Goal: Task Accomplishment & Management: Use online tool/utility

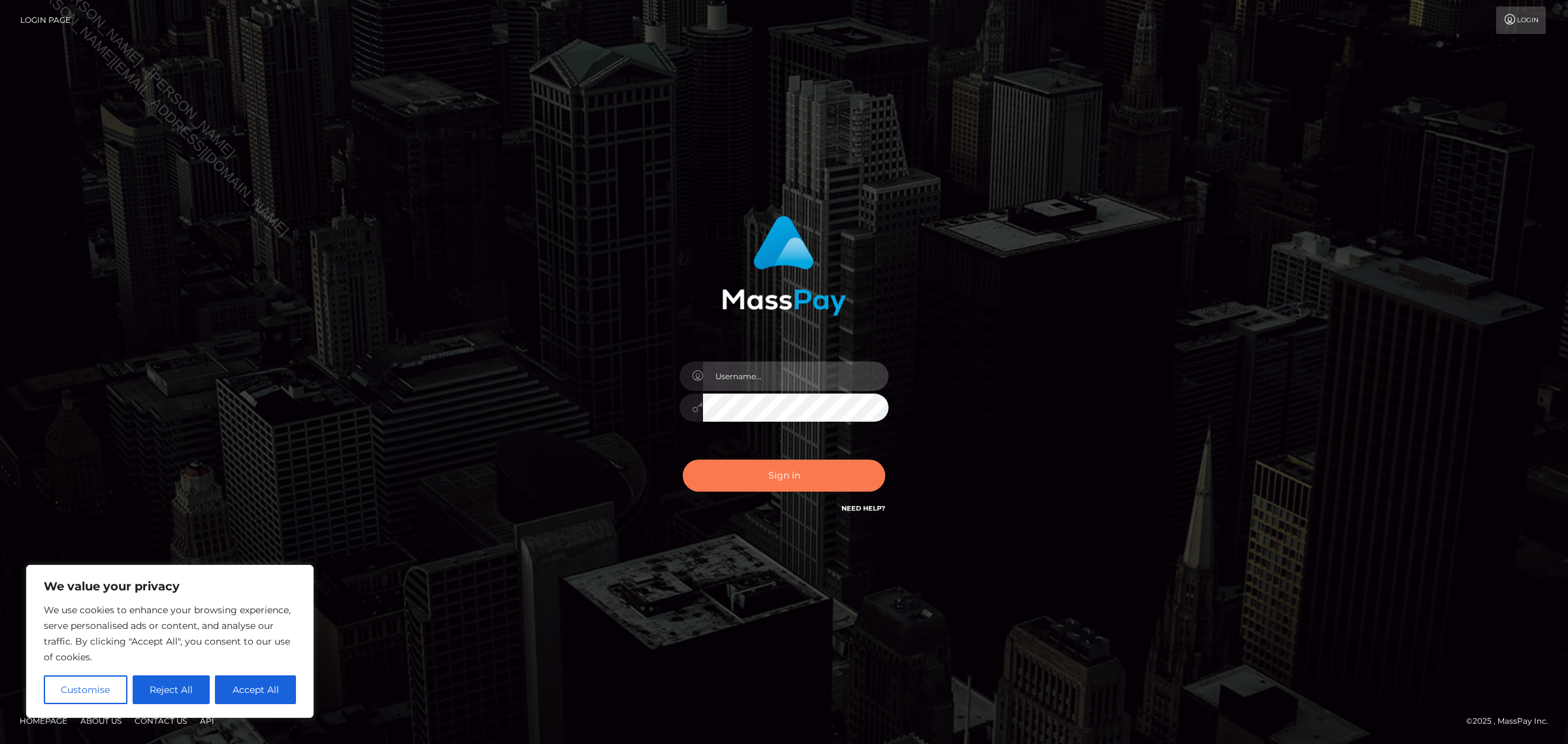
type input "Jennifer"
click at [776, 465] on button "Sign in" at bounding box center [784, 475] width 203 height 32
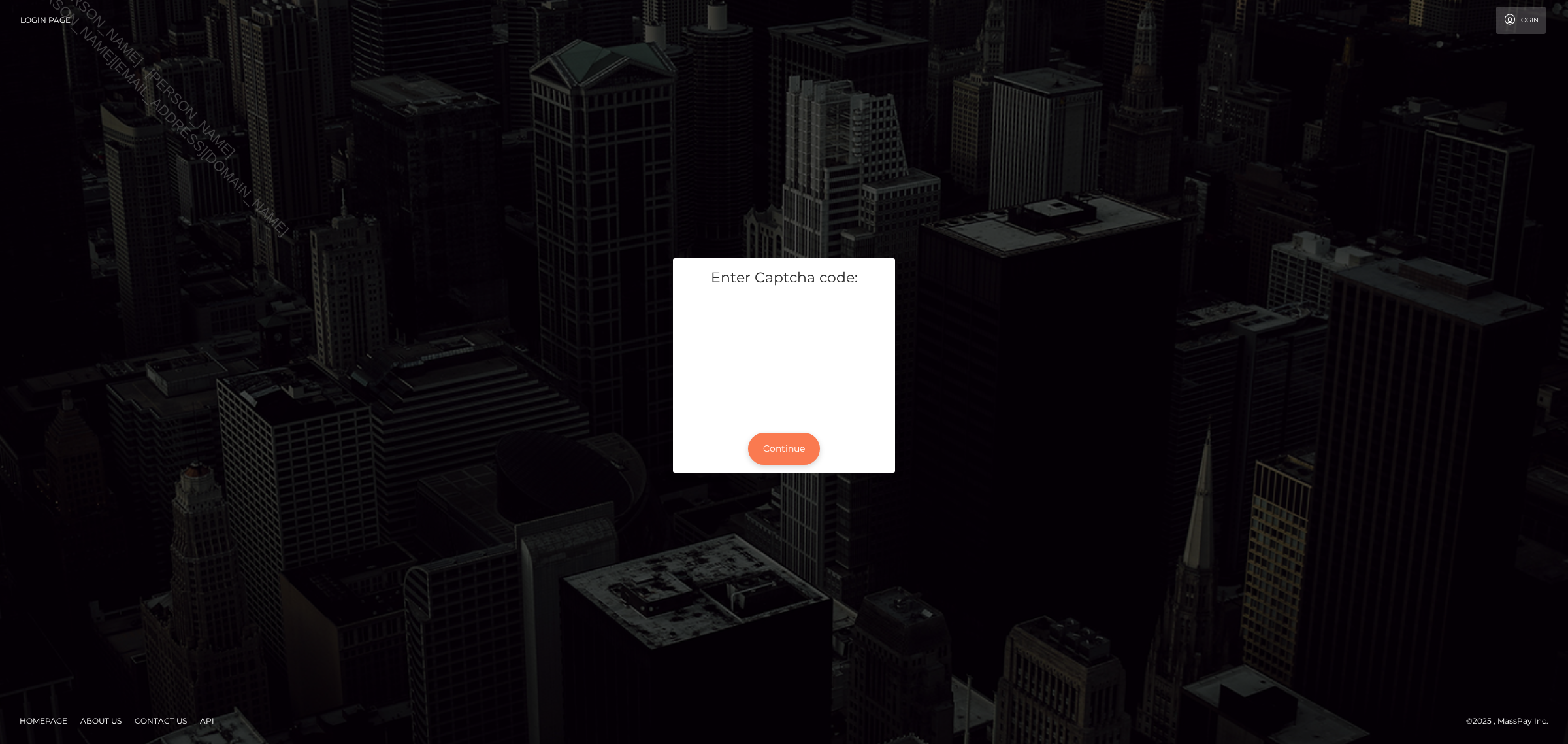
click at [796, 446] on button "Continue" at bounding box center [784, 449] width 72 height 32
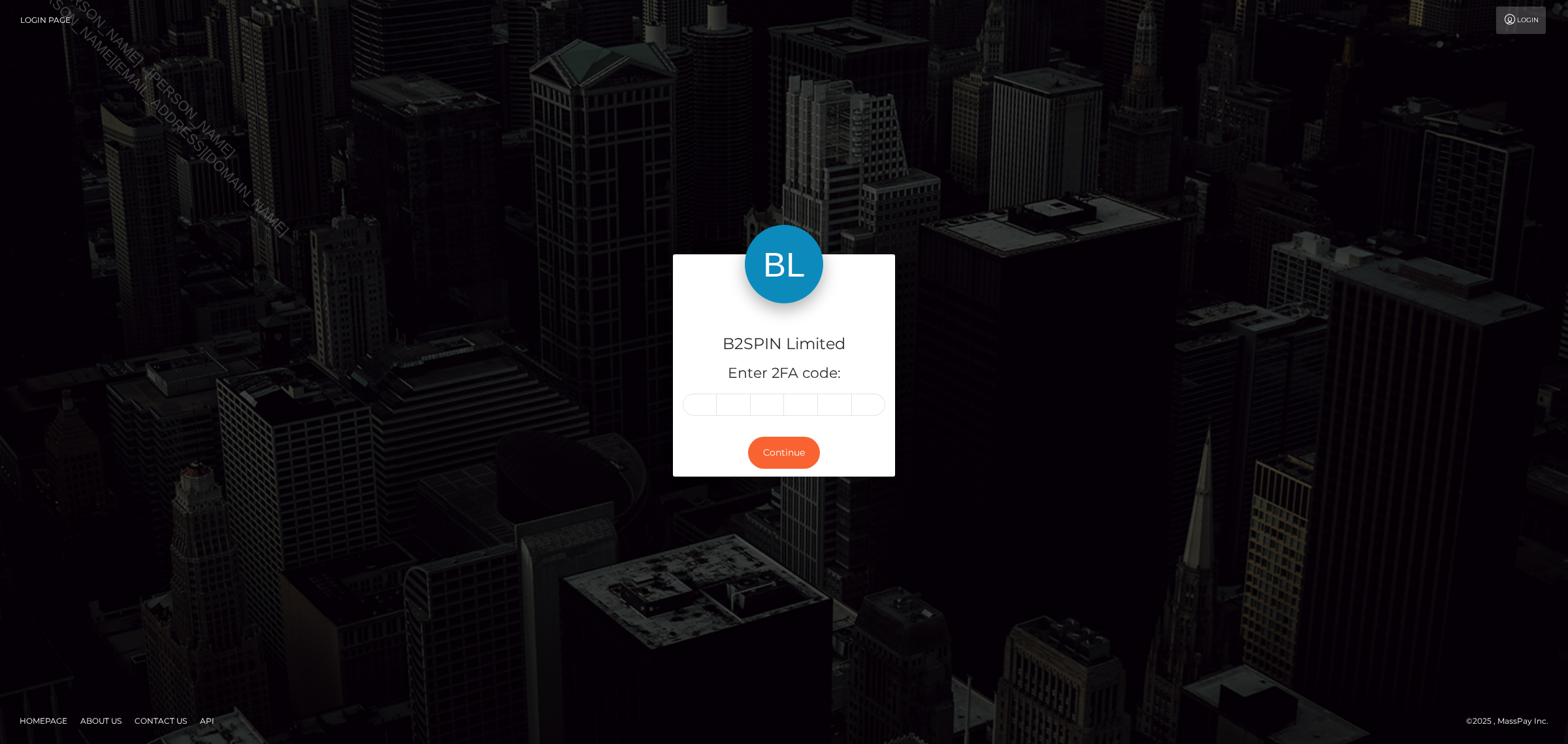
click at [703, 400] on input "text" at bounding box center [699, 404] width 34 height 22
type input "0"
type input "7"
type input "1"
type input "4"
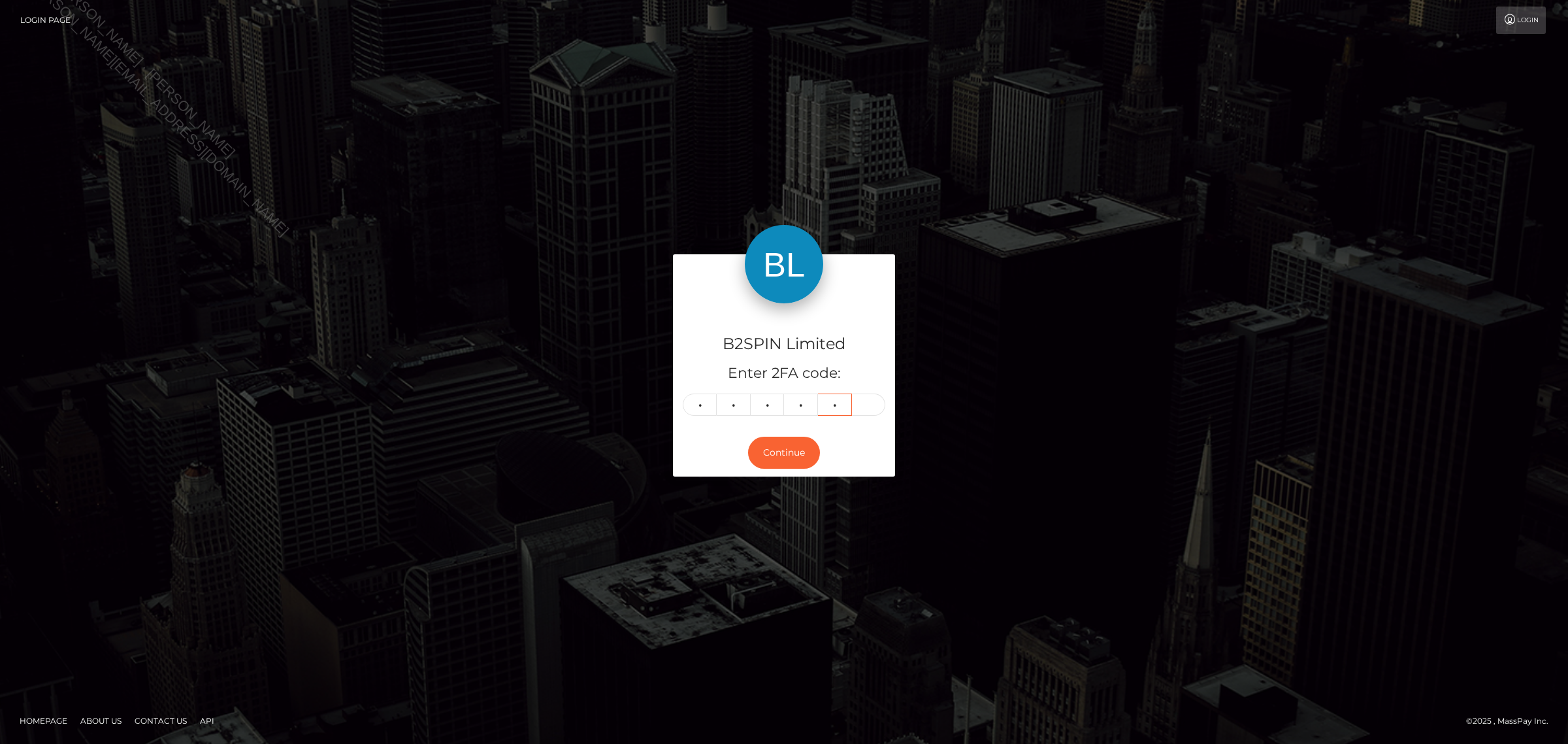
type input "1"
type input "4"
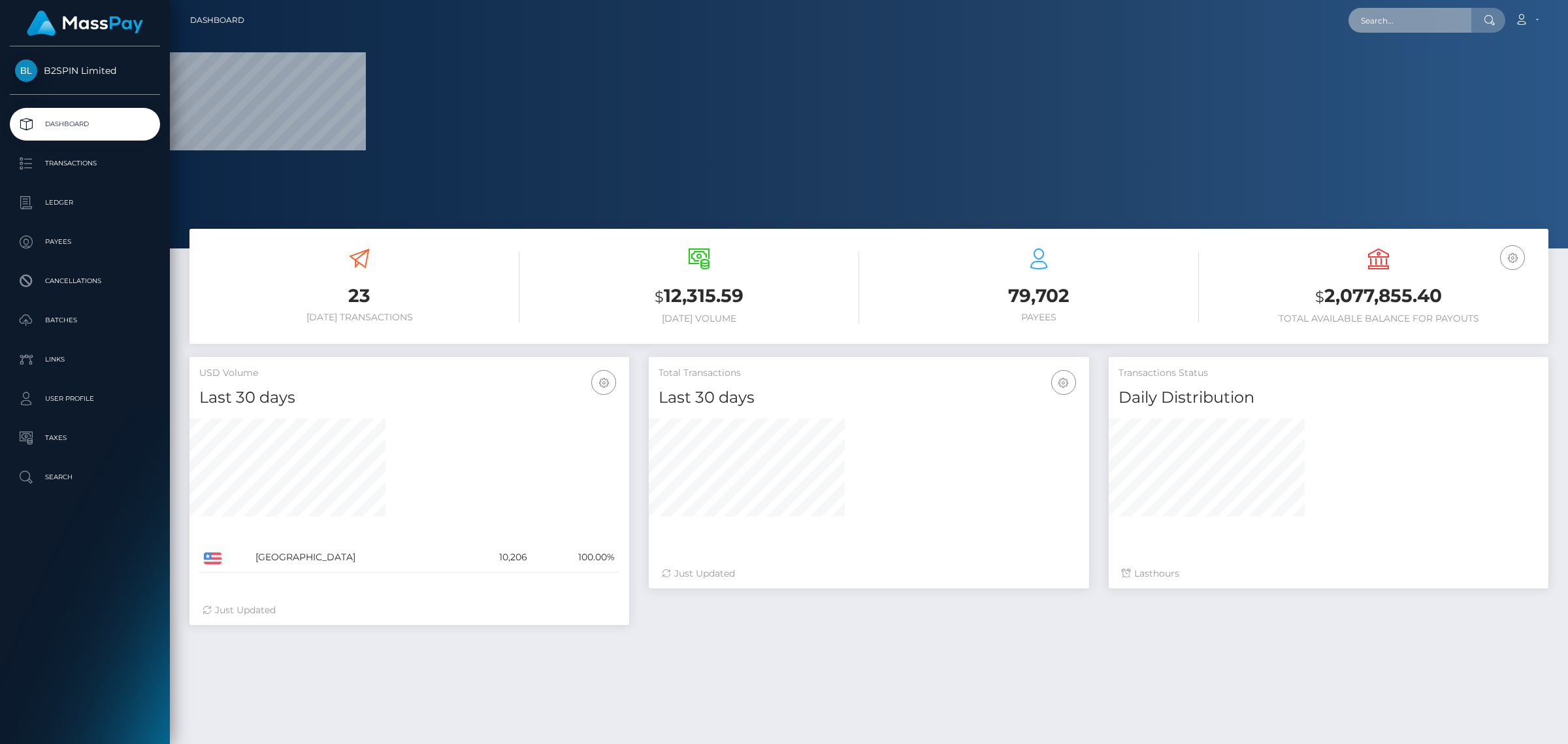
click at [1387, 27] on input "text" at bounding box center [1410, 20] width 123 height 25
paste input "80c7c2eb-df96-4fe7-9b42-6fc697d69af6"
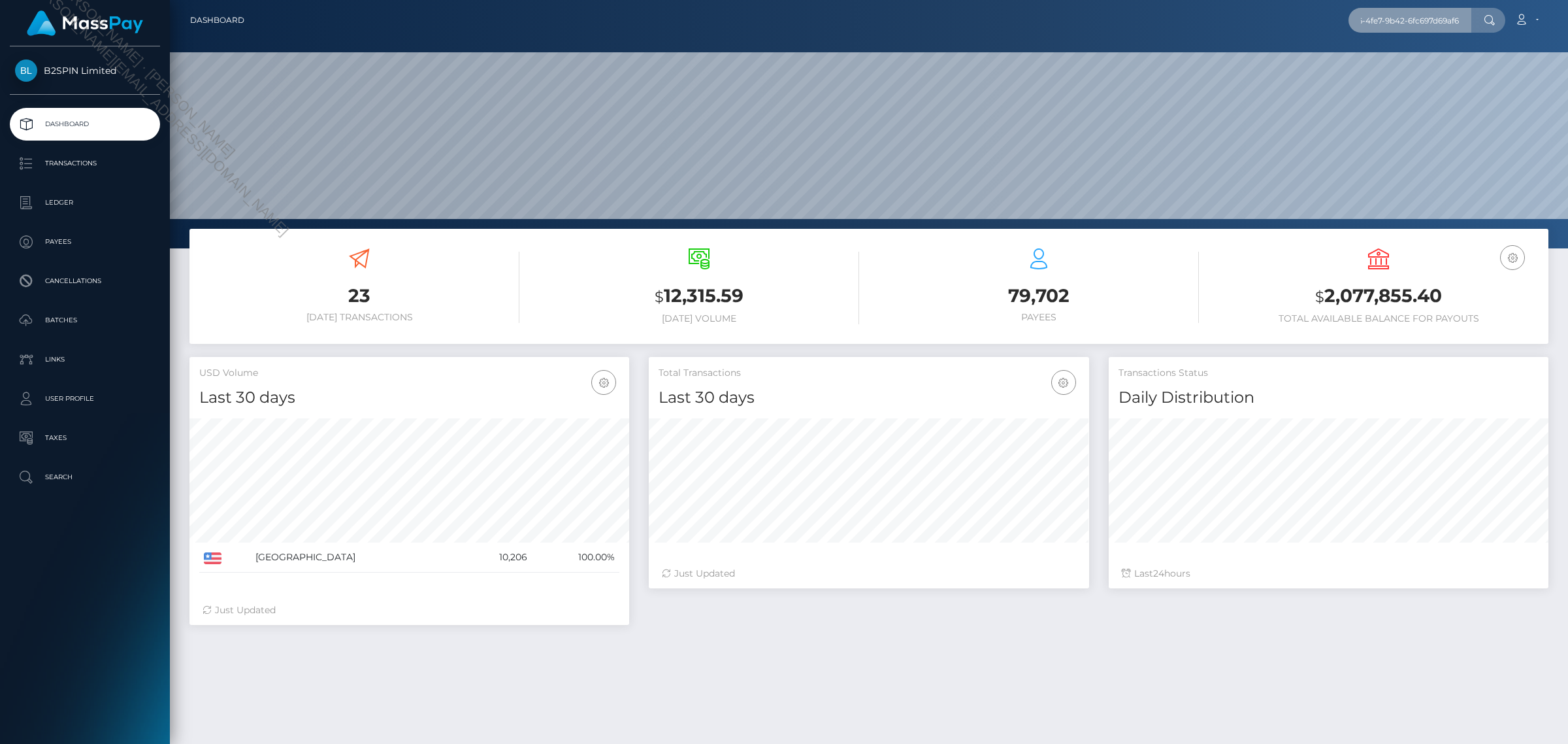
scroll to position [231, 439]
click at [1387, 27] on input "80c7c2eb-df96-4fe7-9b42-6fc697d69af6" at bounding box center [1410, 20] width 123 height 25
click at [1394, 27] on input "80c7c2eb-df96-4fe7-9b42-6fc697d69af6" at bounding box center [1410, 20] width 123 height 25
paste input "text"
type input "80c7c2eb-df96-4fe7-9b42-6fc697d69af6"
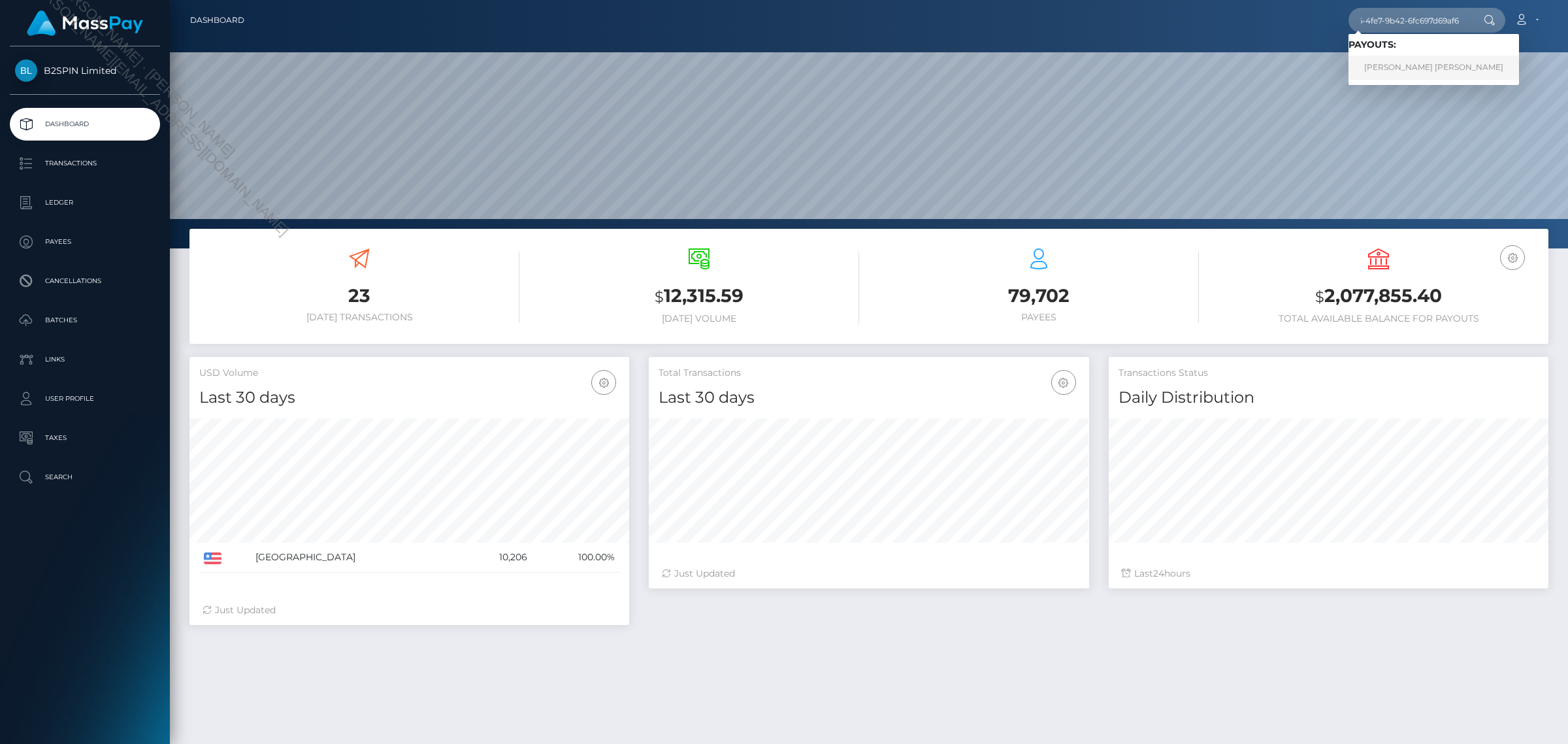
click at [1406, 66] on link "[PERSON_NAME] [PERSON_NAME]" at bounding box center [1433, 67] width 170 height 24
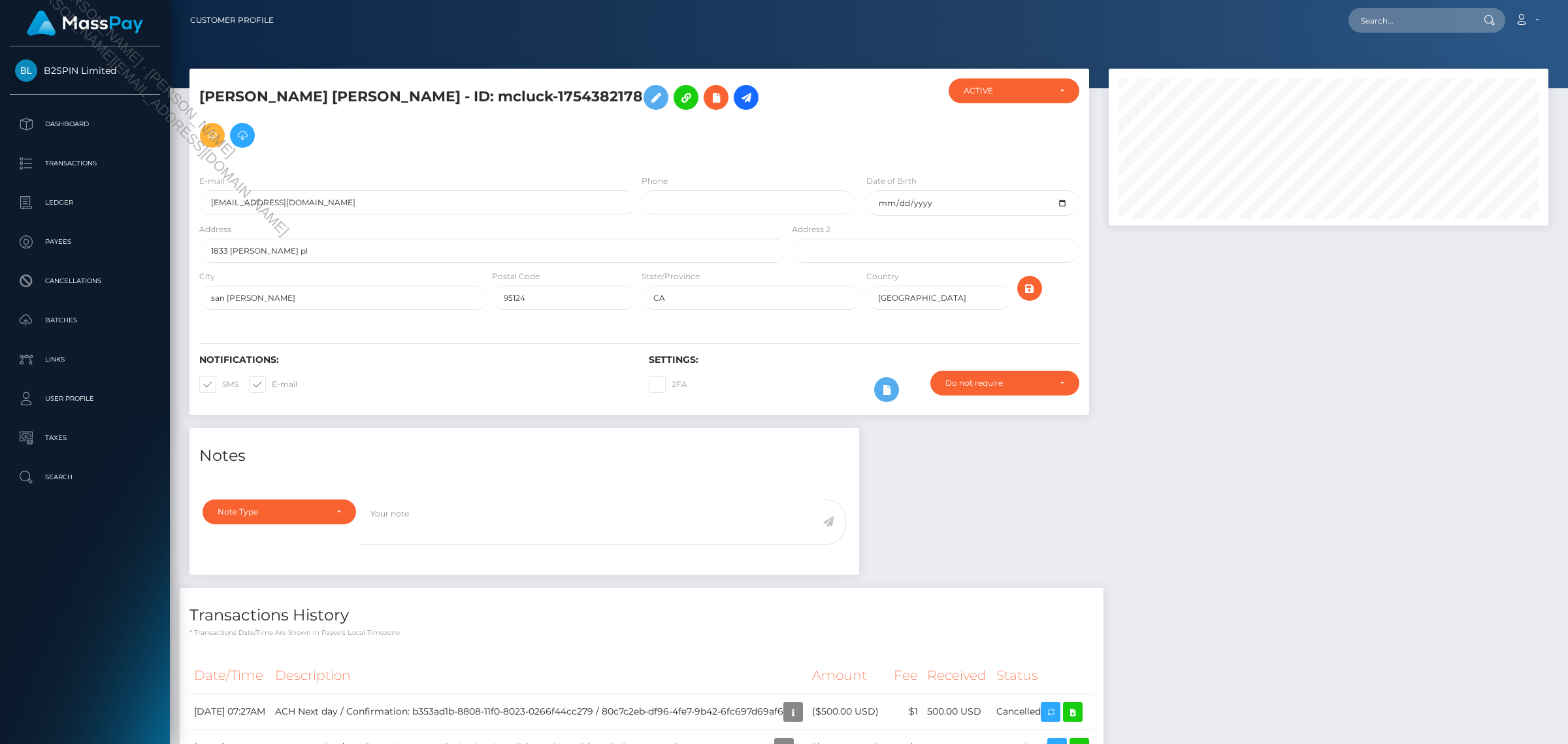
scroll to position [157, 439]
click at [1308, 380] on div at bounding box center [1329, 248] width 460 height 360
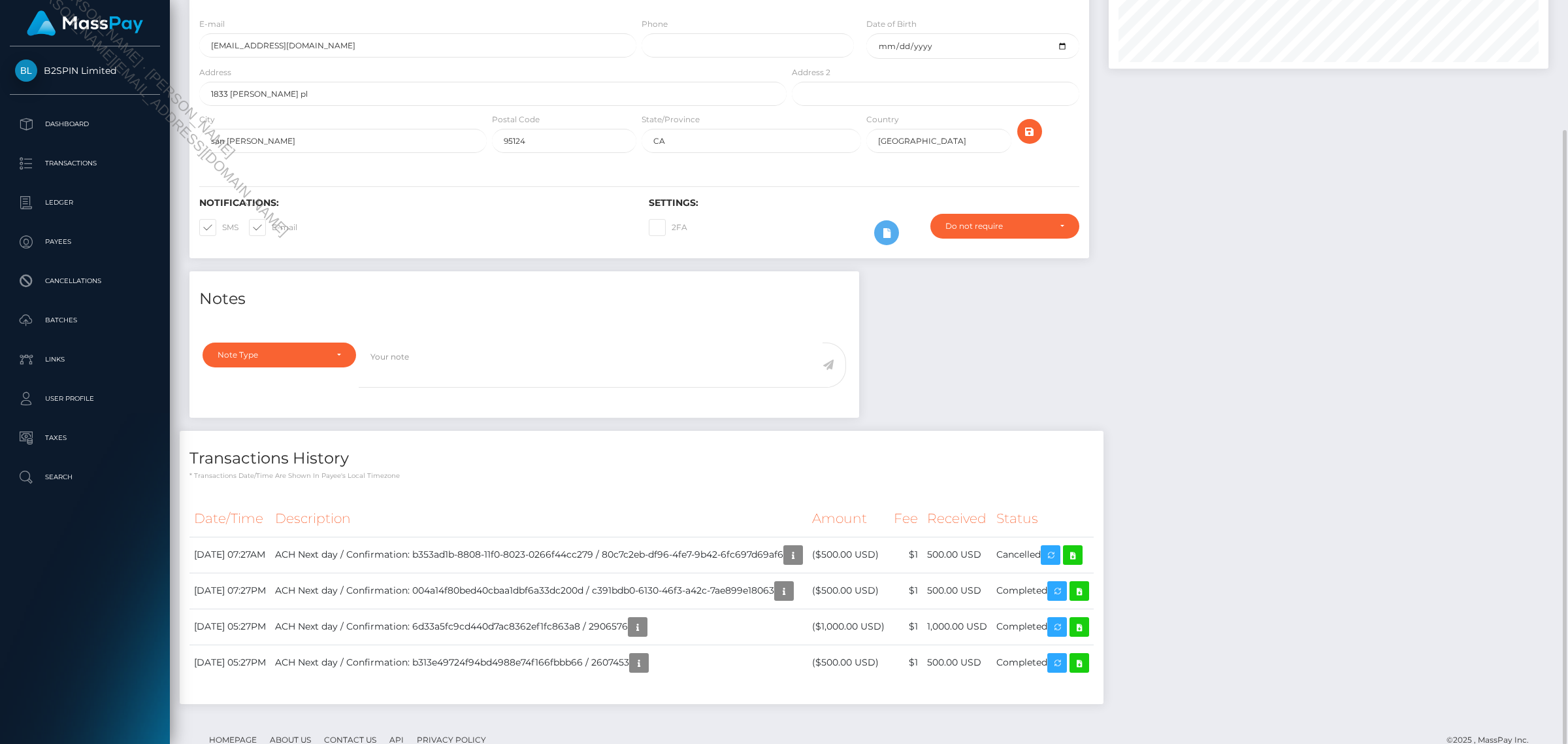
scroll to position [0, 0]
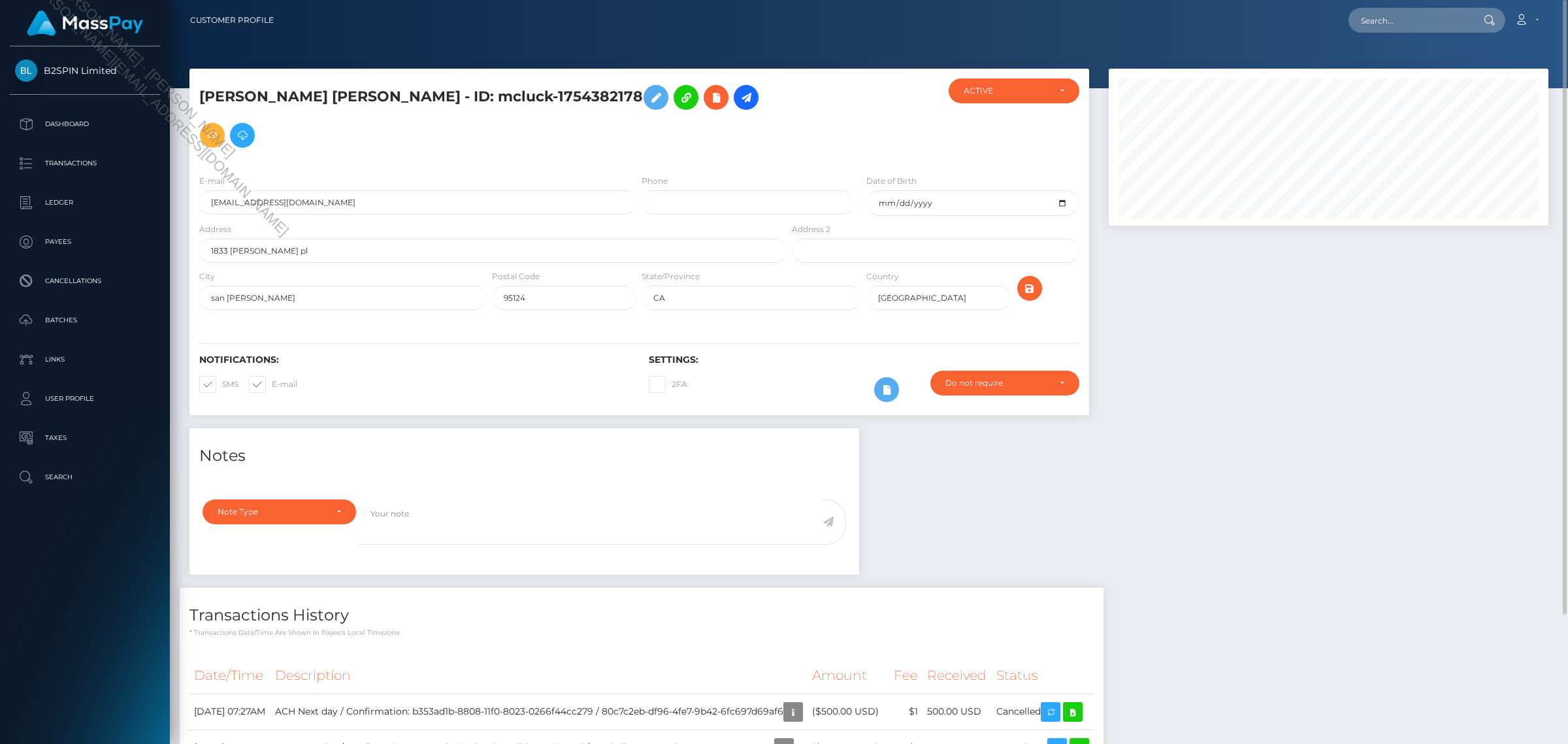
click at [508, 90] on h5 "STEVE ROBERT FIRTH - ID: mcluck-1754382178" at bounding box center [489, 116] width 580 height 76
copy h5 "1754382178"
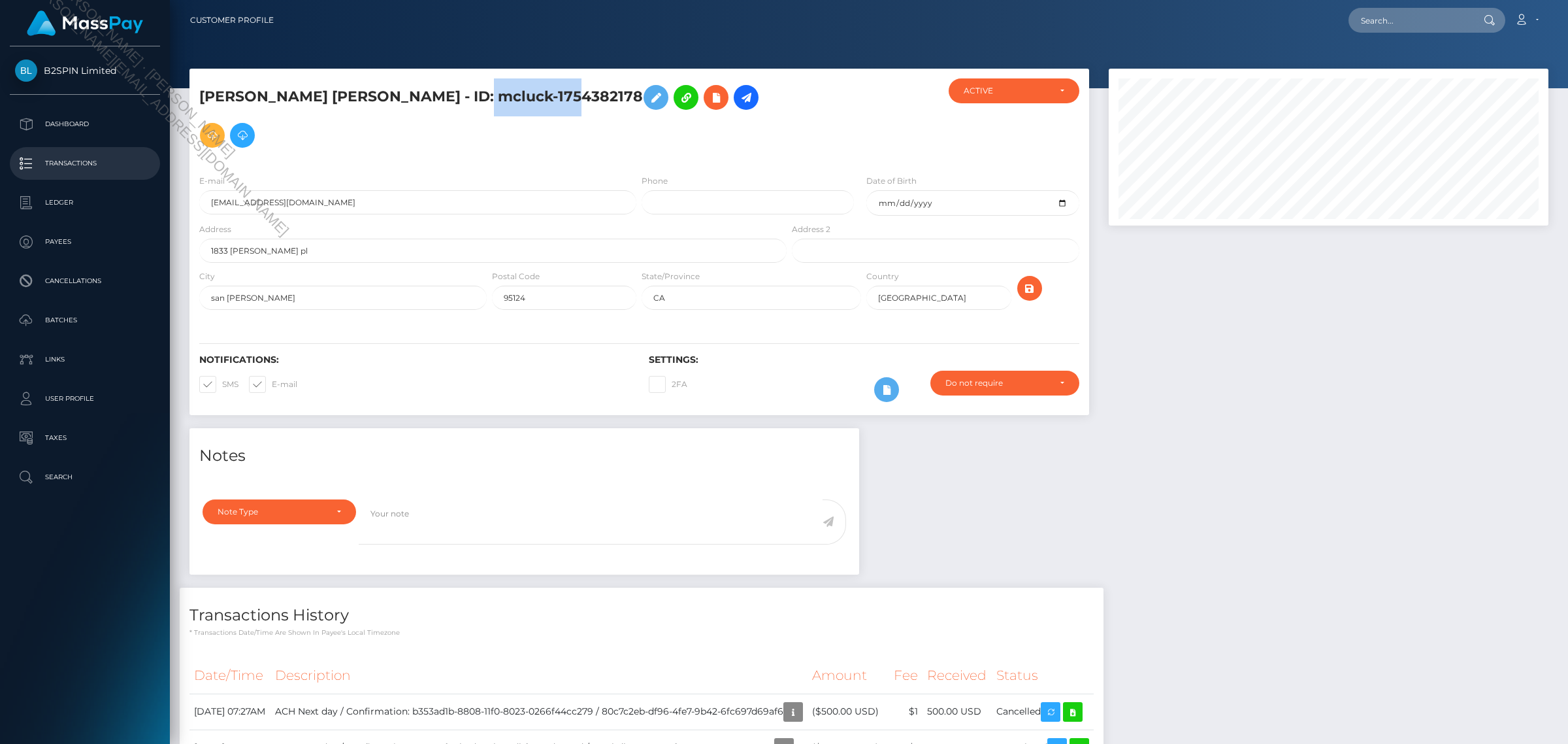
click at [75, 168] on p "Transactions" at bounding box center [85, 164] width 139 height 19
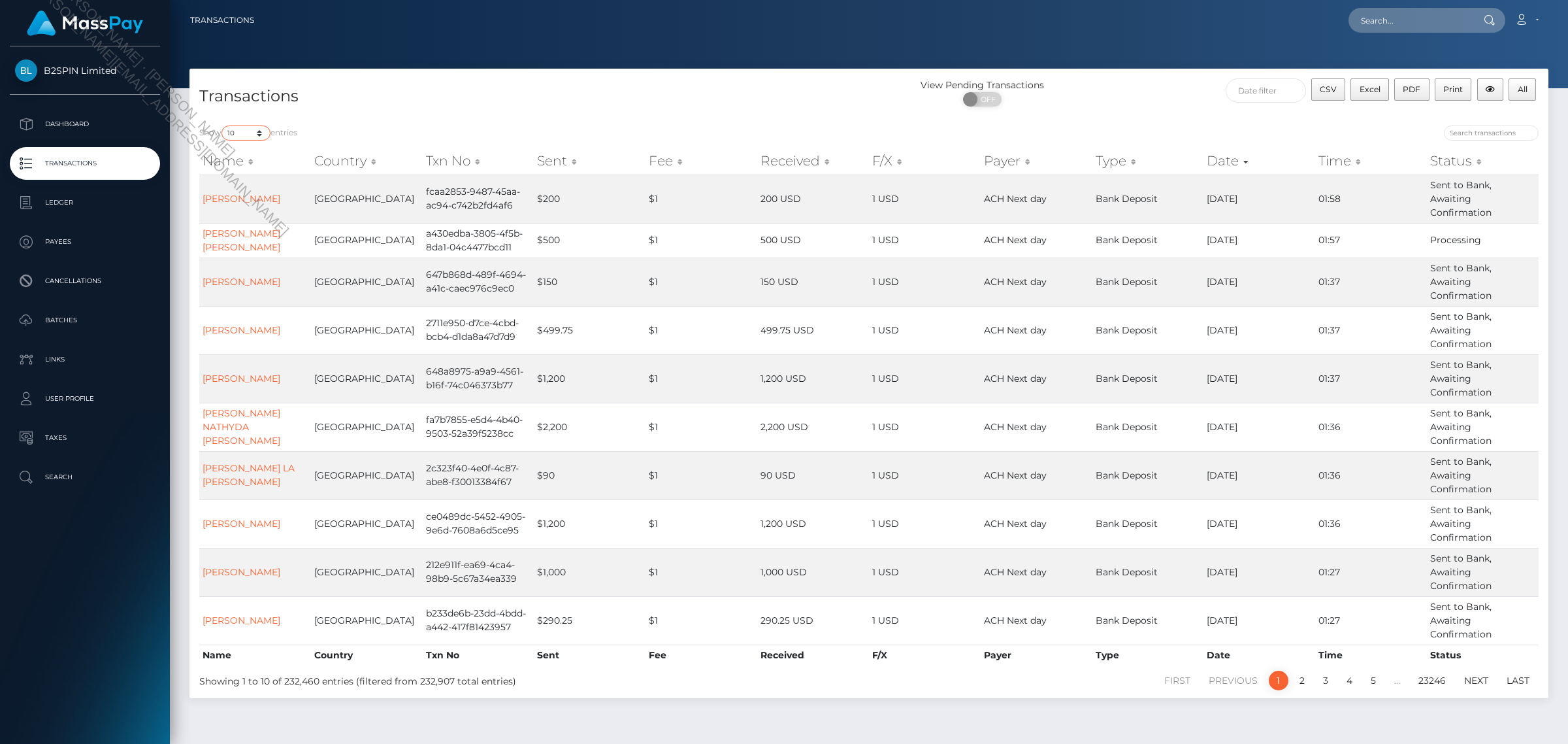
click at [269, 129] on select "10 25 50 100 250 500 1,000 3,500" at bounding box center [245, 133] width 49 height 15
select select "3500"
click at [223, 125] on select "10 25 50 100 250 500 1,000 3,500" at bounding box center [245, 133] width 49 height 15
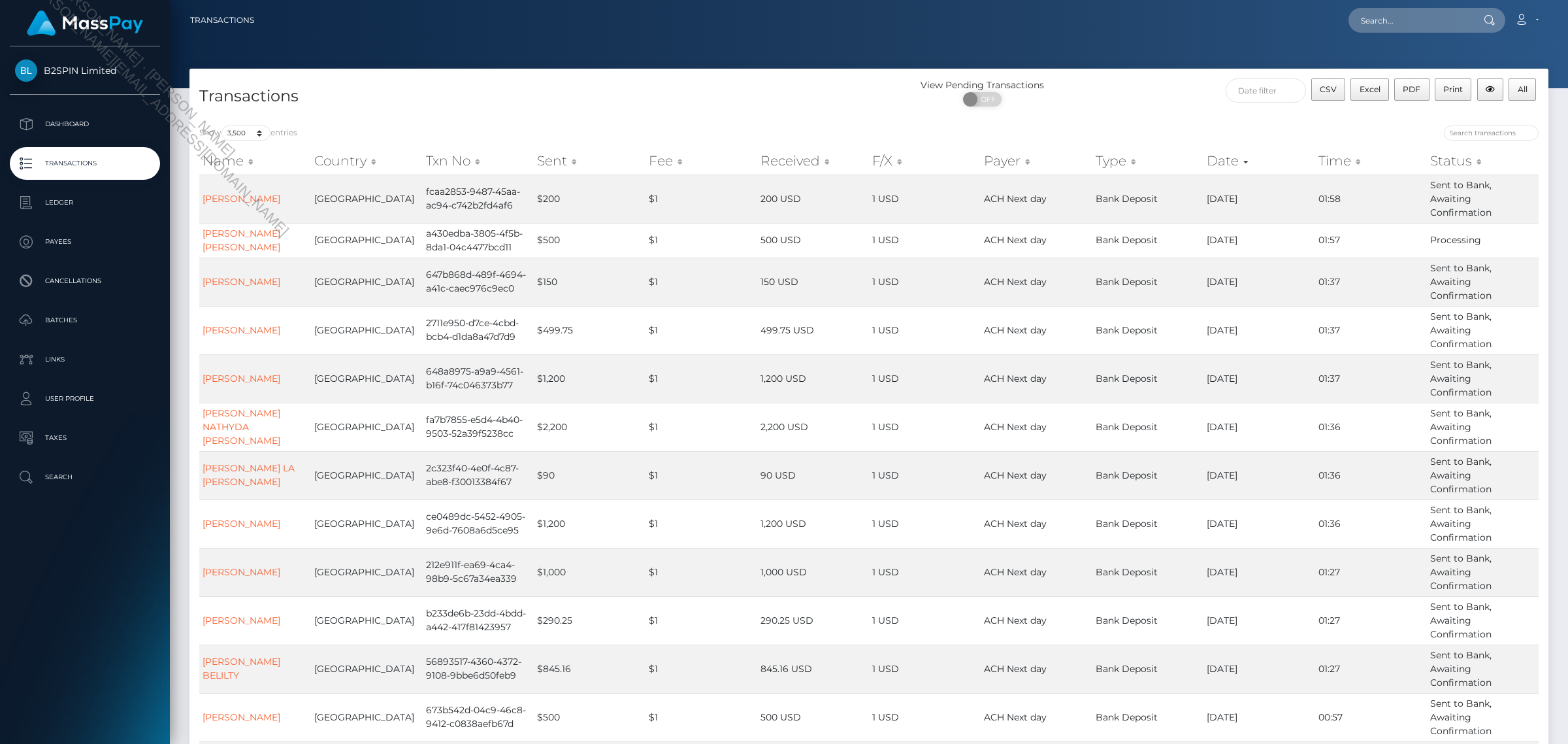
drag, startPoint x: 1131, startPoint y: 100, endPoint x: 1089, endPoint y: 60, distance: 58.0
click at [1089, 60] on div at bounding box center [870, 44] width 1399 height 89
click at [1382, 87] on button "Excel" at bounding box center [1370, 90] width 38 height 22
